Goal: Navigation & Orientation: Find specific page/section

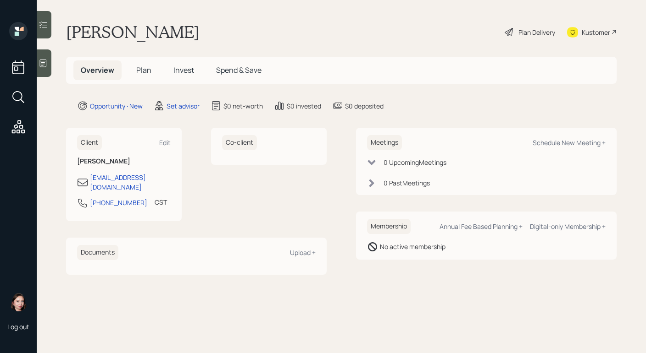
click at [46, 66] on icon at bounding box center [43, 63] width 9 height 9
